Goal: Transaction & Acquisition: Book appointment/travel/reservation

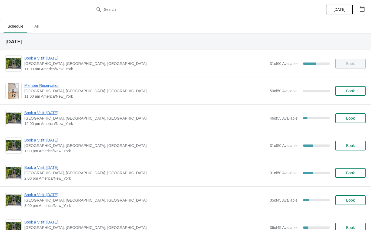
click at [45, 139] on span "Book a Visit: [DATE]" at bounding box center [145, 139] width 242 height 5
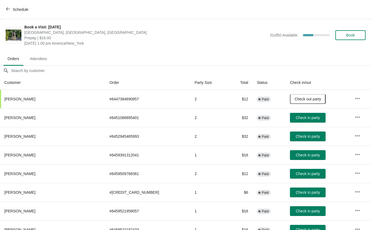
click at [292, 139] on button "Check in party" at bounding box center [308, 136] width 36 height 10
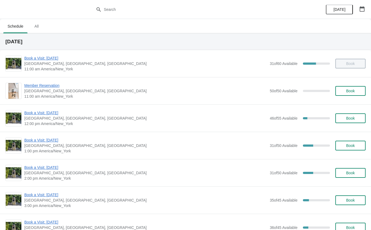
click at [59, 137] on span "Book a Visit: [DATE]" at bounding box center [145, 139] width 242 height 5
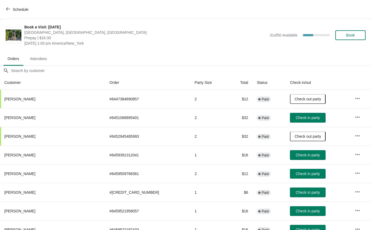
click at [295, 115] on span "Check in party" at bounding box center [307, 117] width 24 height 4
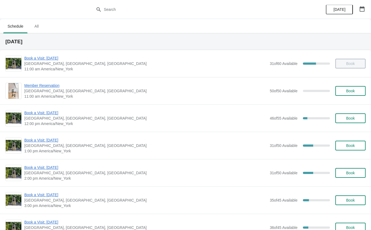
click at [53, 142] on span "Book a Visit: [DATE]" at bounding box center [145, 139] width 242 height 5
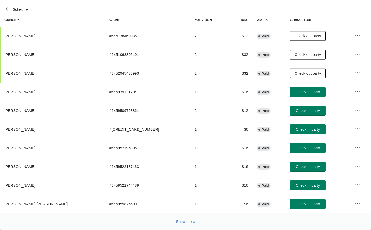
scroll to position [63, 0]
click at [295, 203] on span "Check in party" at bounding box center [307, 203] width 24 height 4
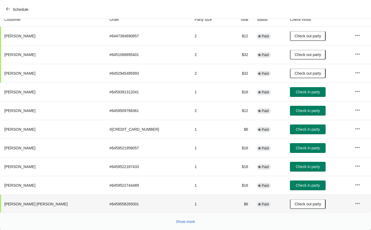
click at [199, 218] on div "Show more" at bounding box center [183, 219] width 364 height 10
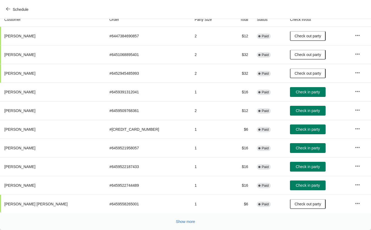
click at [185, 220] on span "Show more" at bounding box center [185, 221] width 19 height 4
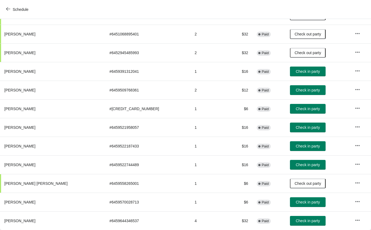
scroll to position [83, 0]
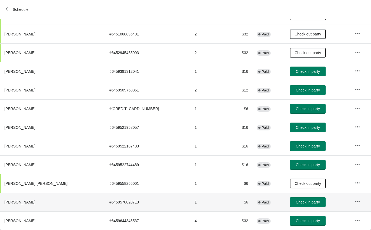
click at [295, 203] on span "Check in party" at bounding box center [307, 202] width 24 height 4
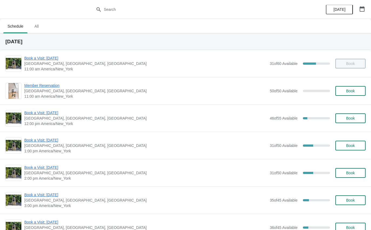
click at [55, 109] on div "Book a Visit: August 2025 The Noguchi Museum, 33rd Road, Queens, NY, USA 12:00 …" at bounding box center [185, 117] width 371 height 27
click at [53, 110] on span "Book a Visit: [DATE]" at bounding box center [145, 112] width 242 height 5
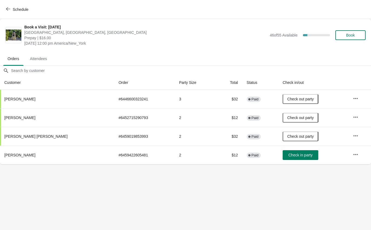
click at [294, 157] on span "Check in party" at bounding box center [300, 155] width 24 height 4
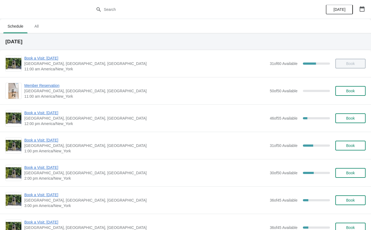
click at [50, 138] on span "Book a Visit: [DATE]" at bounding box center [145, 139] width 242 height 5
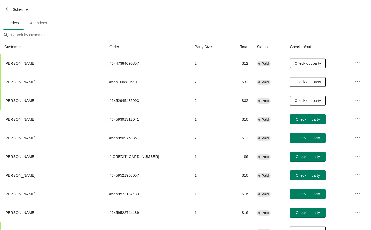
scroll to position [36, 0]
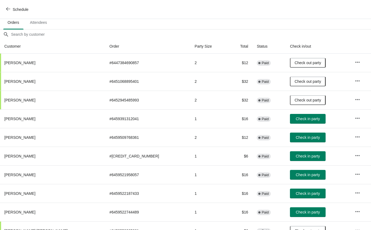
click at [295, 138] on span "Check in party" at bounding box center [307, 137] width 24 height 4
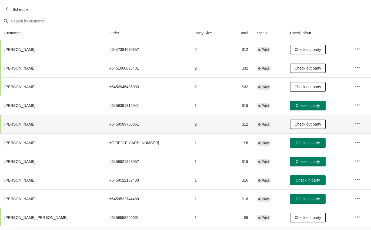
scroll to position [50, 0]
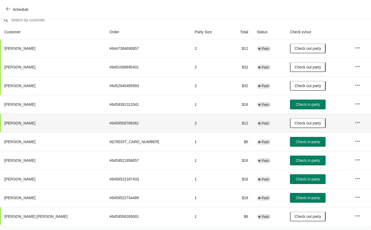
click at [295, 159] on span "Check in party" at bounding box center [307, 160] width 24 height 4
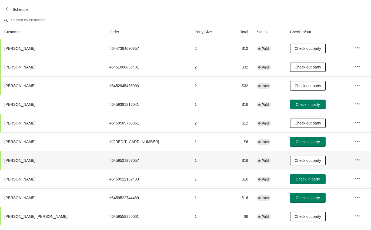
click at [295, 140] on span "Check in party" at bounding box center [307, 141] width 24 height 4
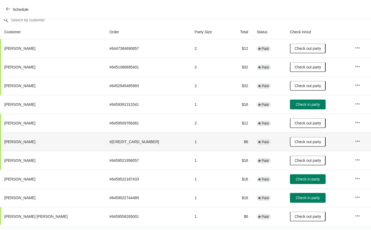
click at [300, 193] on button "Check in party" at bounding box center [308, 198] width 36 height 10
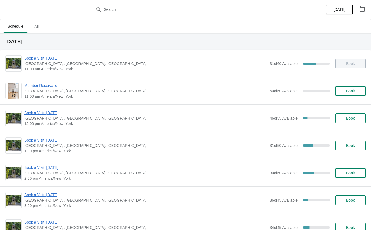
click at [52, 168] on span "Book a Visit: [DATE]" at bounding box center [145, 166] width 242 height 5
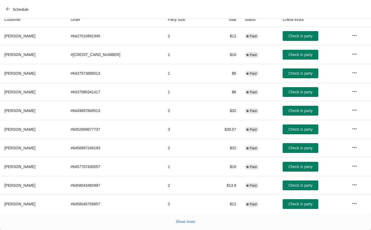
scroll to position [63, 0]
click at [185, 220] on span "Show more" at bounding box center [185, 221] width 19 height 4
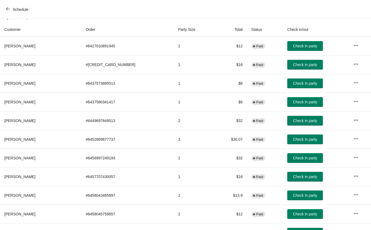
scroll to position [50, 0]
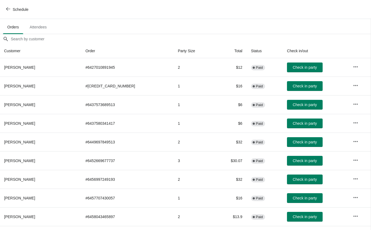
click at [13, 9] on span "Schedule" at bounding box center [21, 9] width 16 height 4
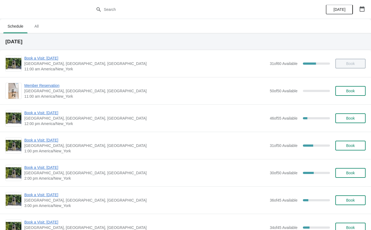
click at [48, 167] on span "Book a Visit: [DATE]" at bounding box center [145, 166] width 242 height 5
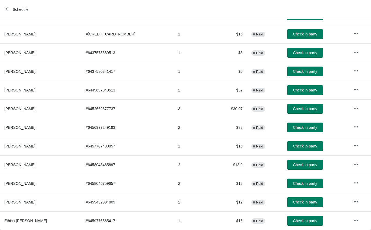
scroll to position [83, 0]
click at [17, 10] on span "Schedule" at bounding box center [21, 9] width 16 height 4
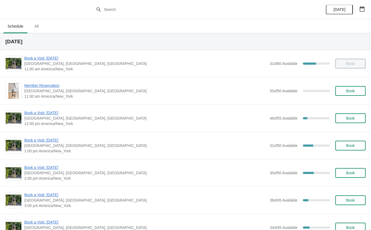
click at [51, 168] on span "Book a Visit: [DATE]" at bounding box center [145, 166] width 242 height 5
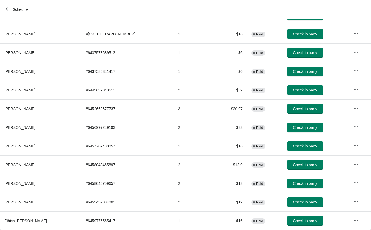
scroll to position [83, 0]
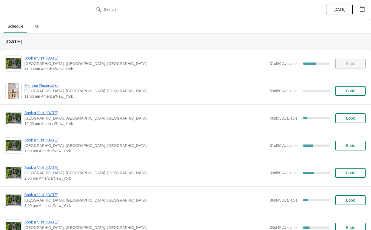
click at [52, 141] on span "Book a Visit: [DATE]" at bounding box center [145, 139] width 242 height 5
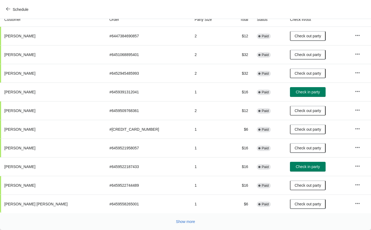
scroll to position [63, 0]
click at [181, 225] on button "Show more" at bounding box center [185, 221] width 23 height 10
